Goal: Entertainment & Leisure: Consume media (video, audio)

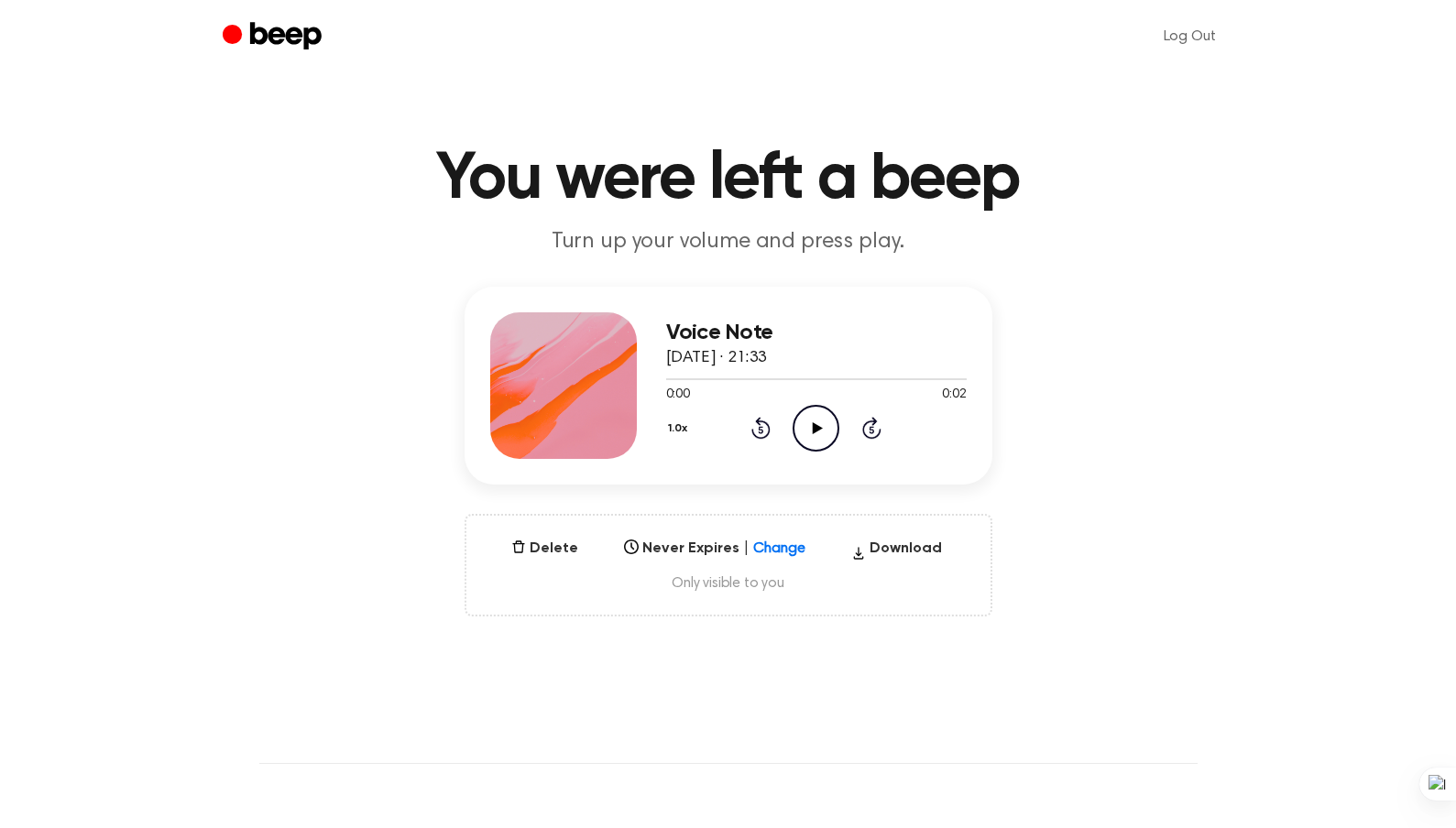
click at [825, 430] on icon "Play Audio" at bounding box center [816, 427] width 47 height 47
click at [822, 431] on icon "Play Audio" at bounding box center [816, 427] width 47 height 47
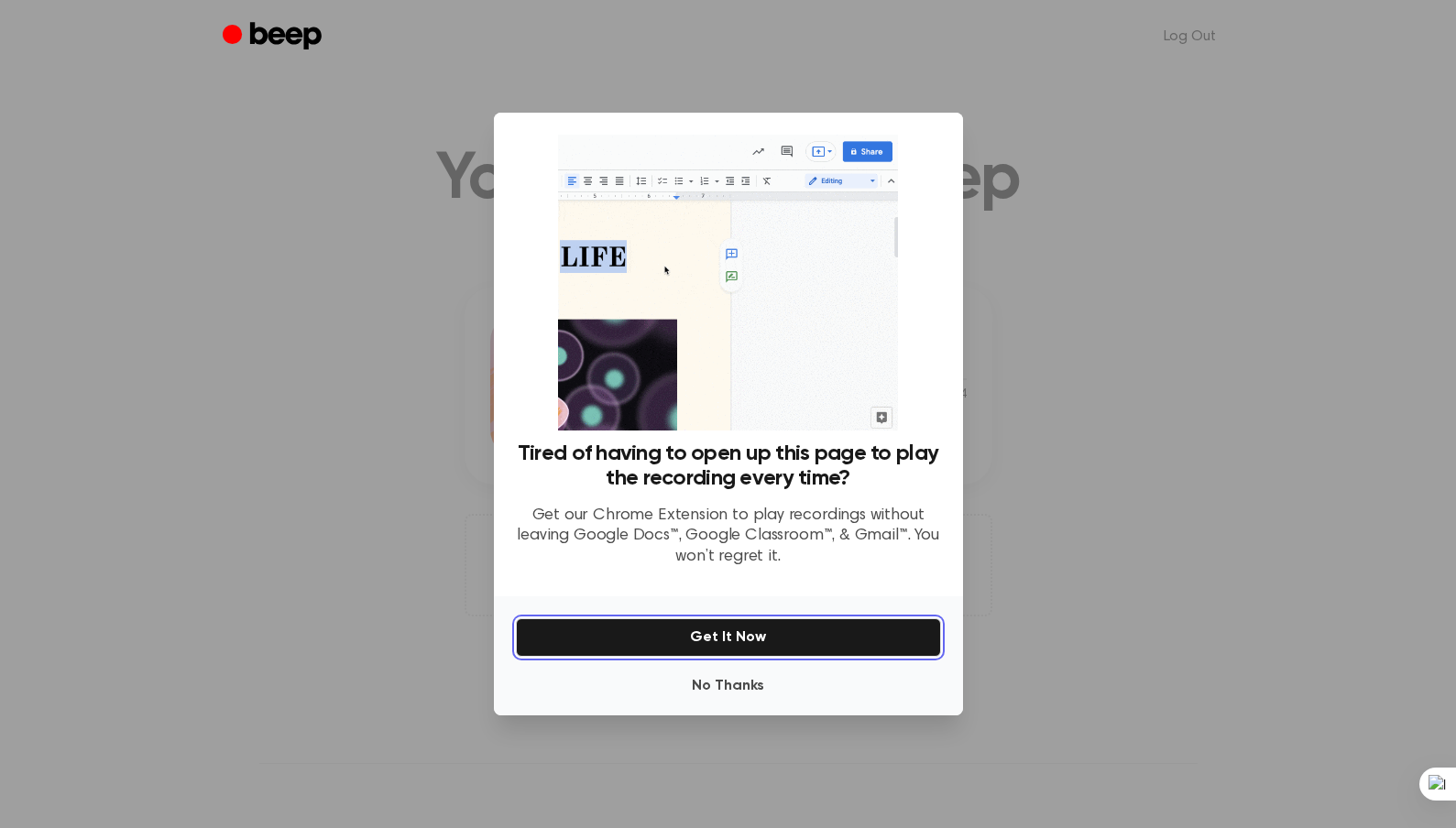
click at [766, 632] on button "Get It Now" at bounding box center [728, 637] width 425 height 39
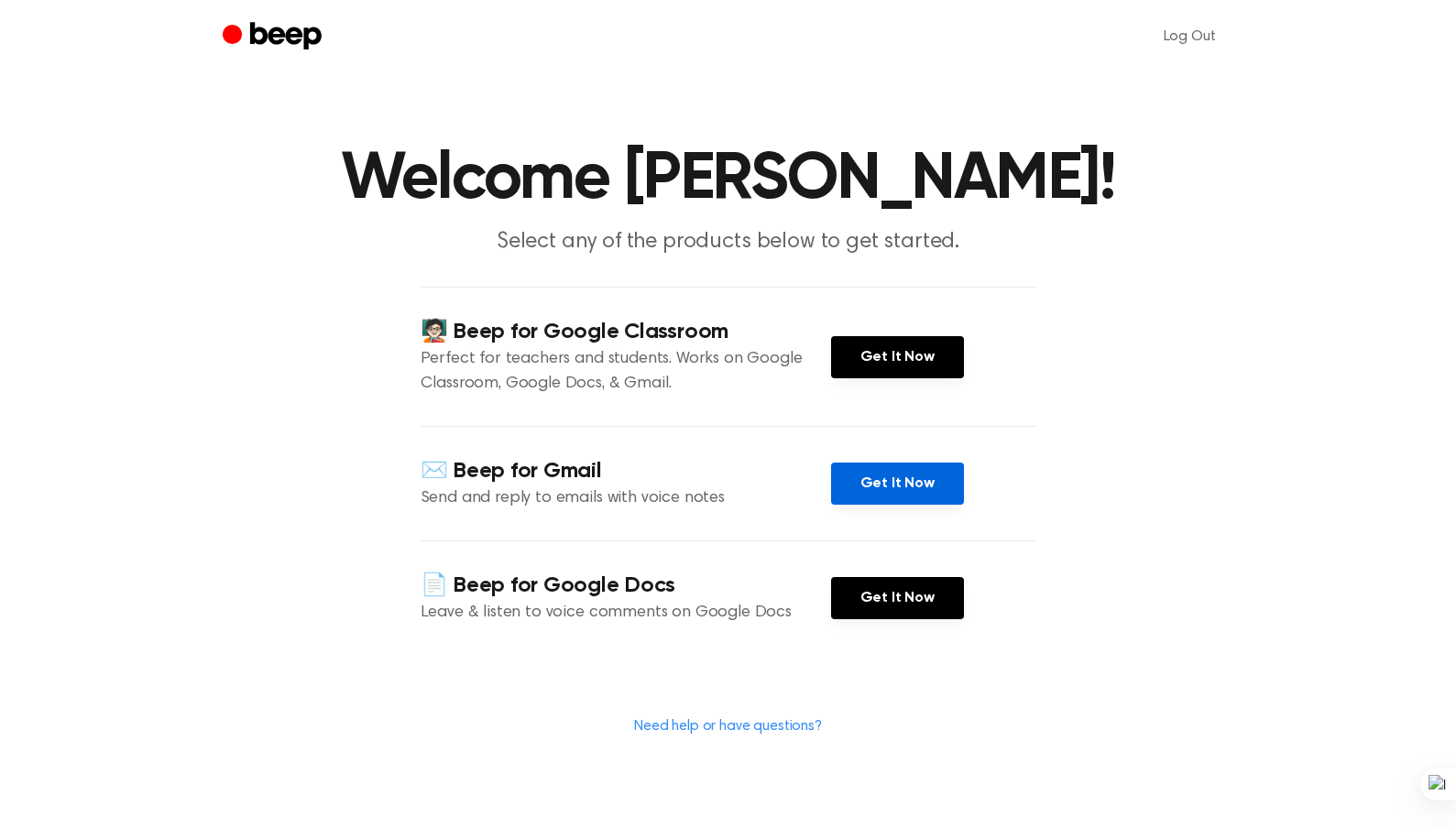
click at [892, 481] on link "Get It Now" at bounding box center [898, 483] width 133 height 42
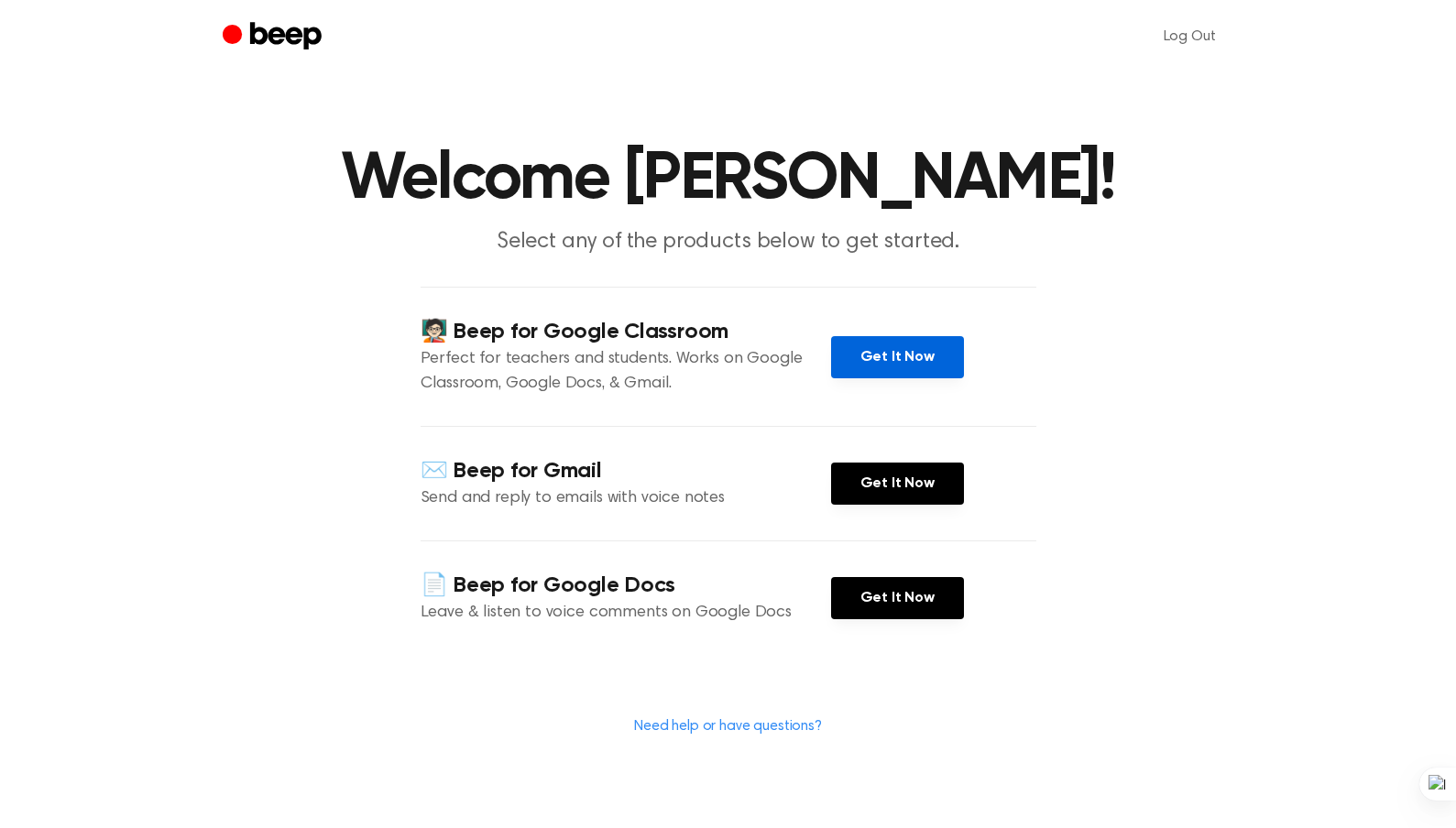
click at [896, 358] on link "Get It Now" at bounding box center [898, 357] width 133 height 42
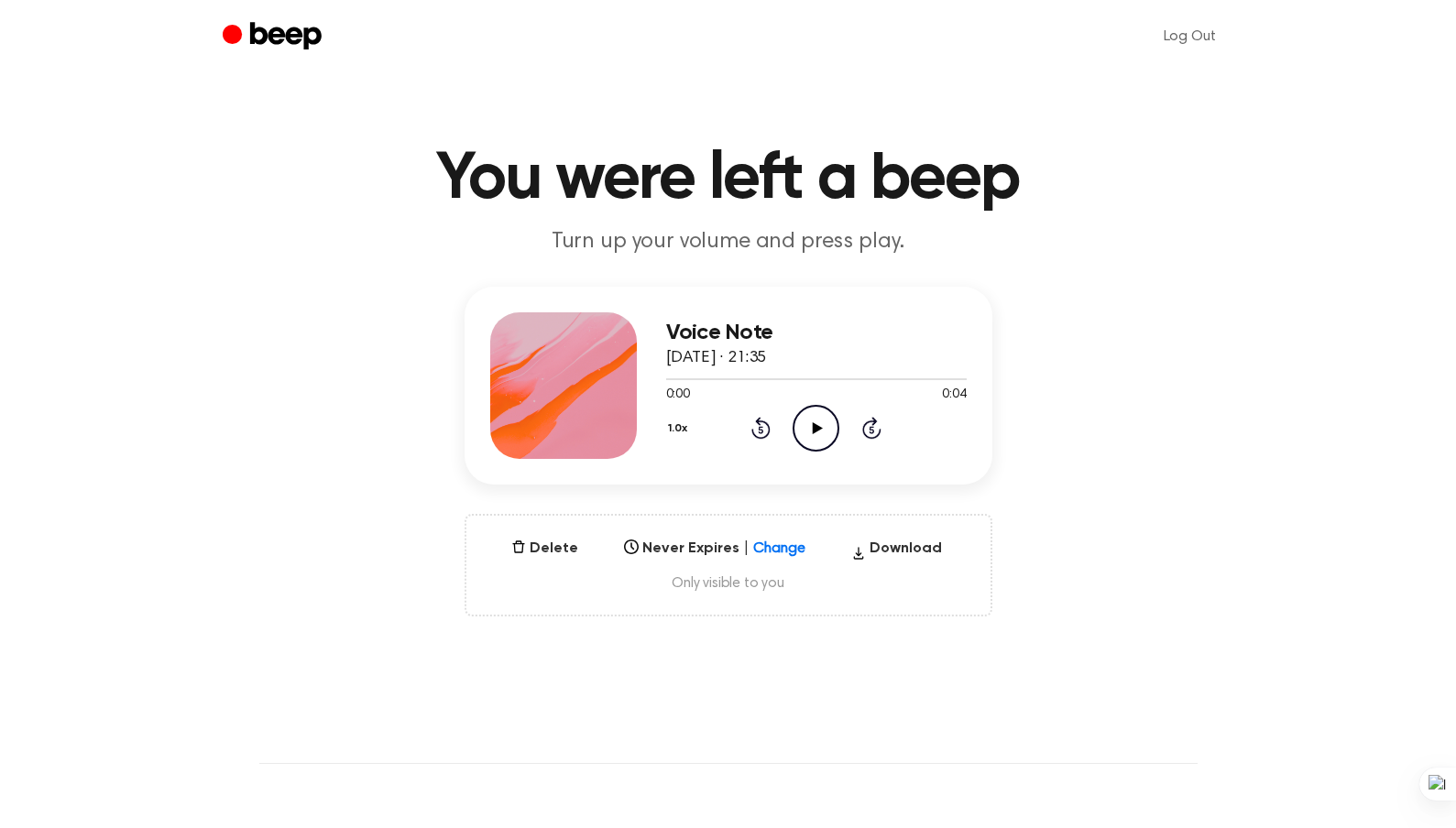
click at [812, 428] on icon "Play Audio" at bounding box center [816, 427] width 47 height 47
click at [809, 427] on icon "Play Audio" at bounding box center [816, 427] width 47 height 47
click at [814, 435] on icon "Play Audio" at bounding box center [816, 427] width 47 height 47
click at [815, 436] on icon "Pause Audio" at bounding box center [816, 427] width 47 height 47
